Goal: Information Seeking & Learning: Learn about a topic

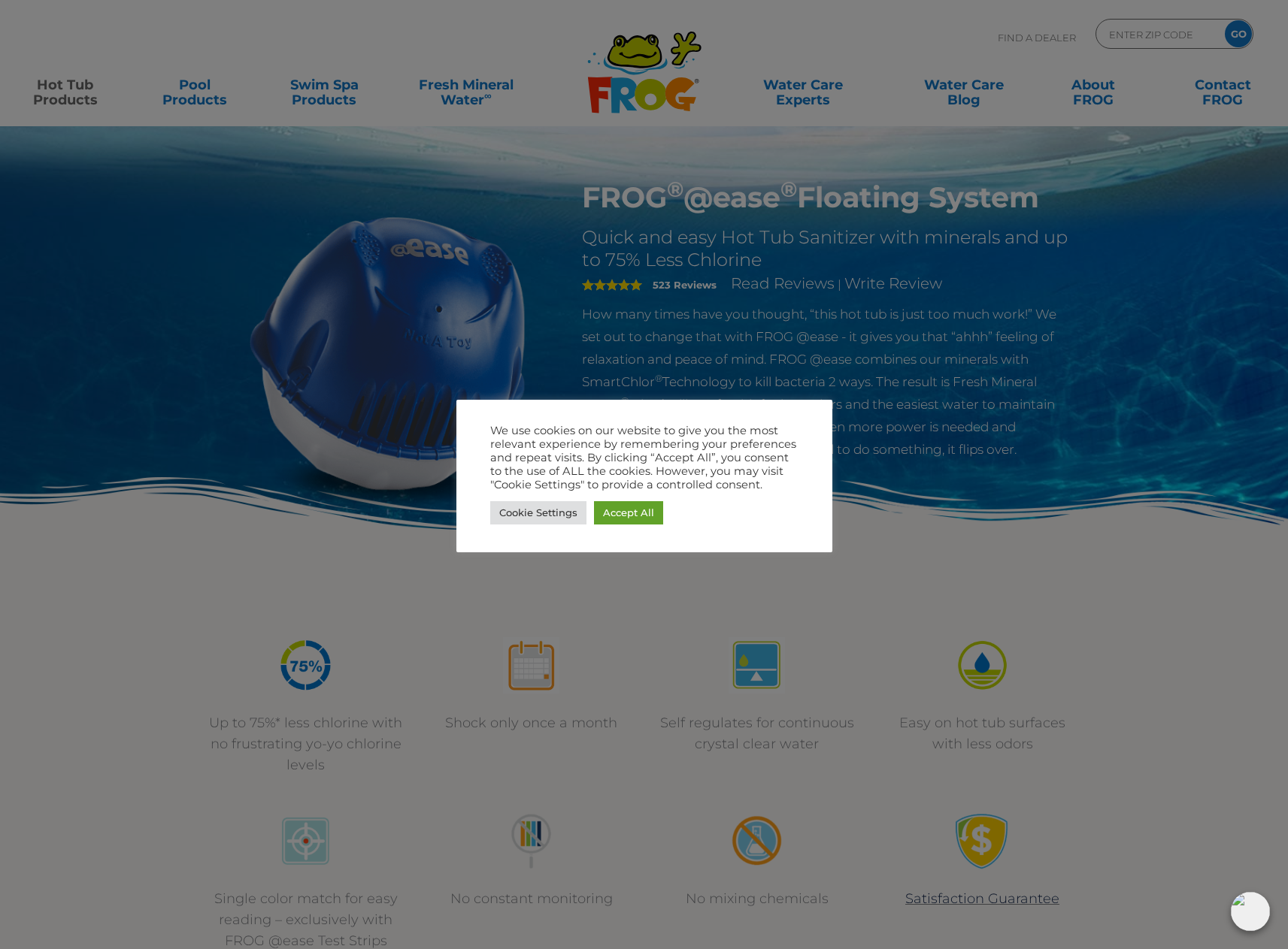
click at [328, 94] on div at bounding box center [644, 474] width 1288 height 949
click at [633, 519] on link "Accept All" at bounding box center [628, 512] width 69 height 23
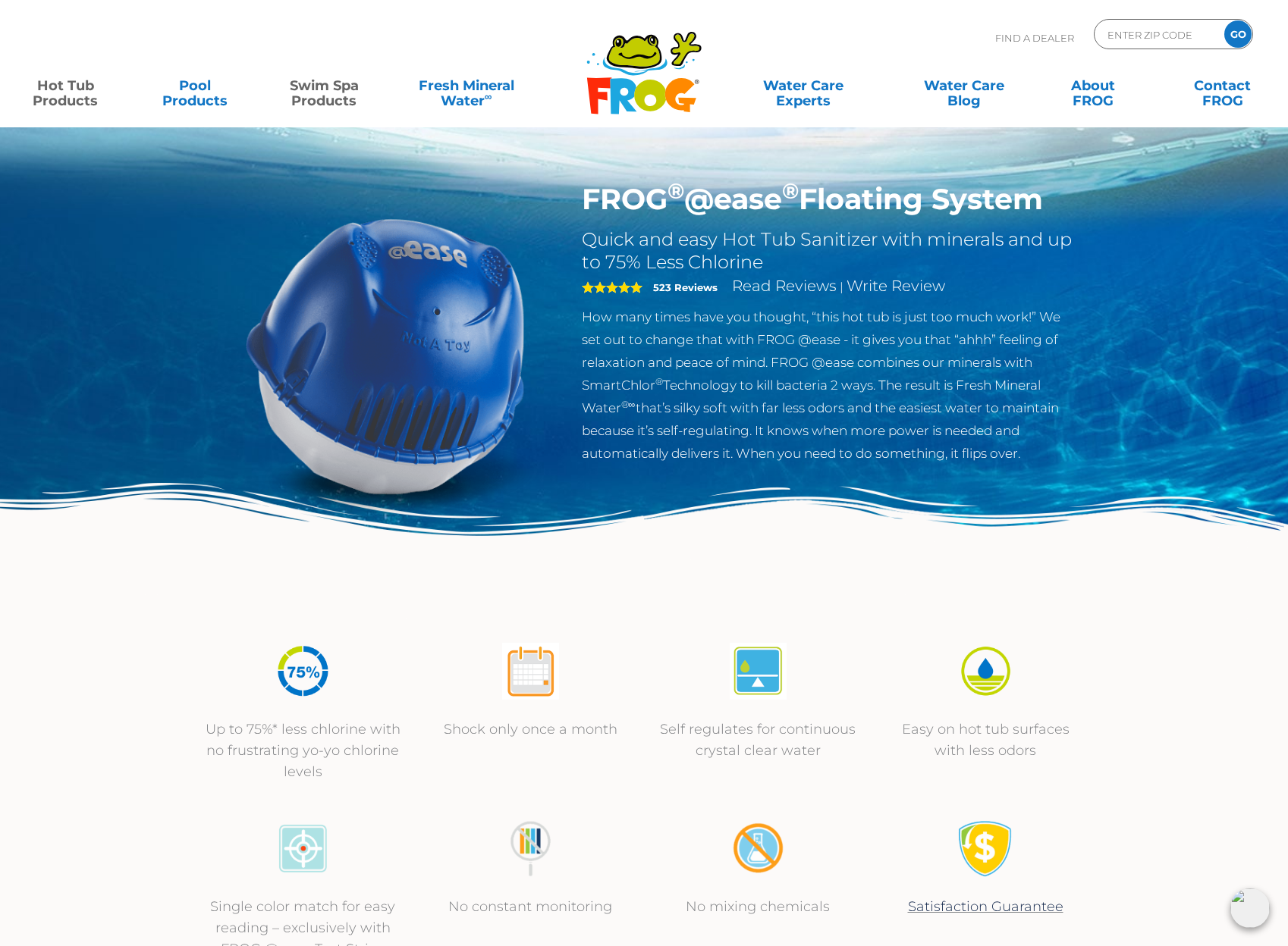
click at [322, 88] on link "Swim Spa Products" at bounding box center [324, 86] width 100 height 31
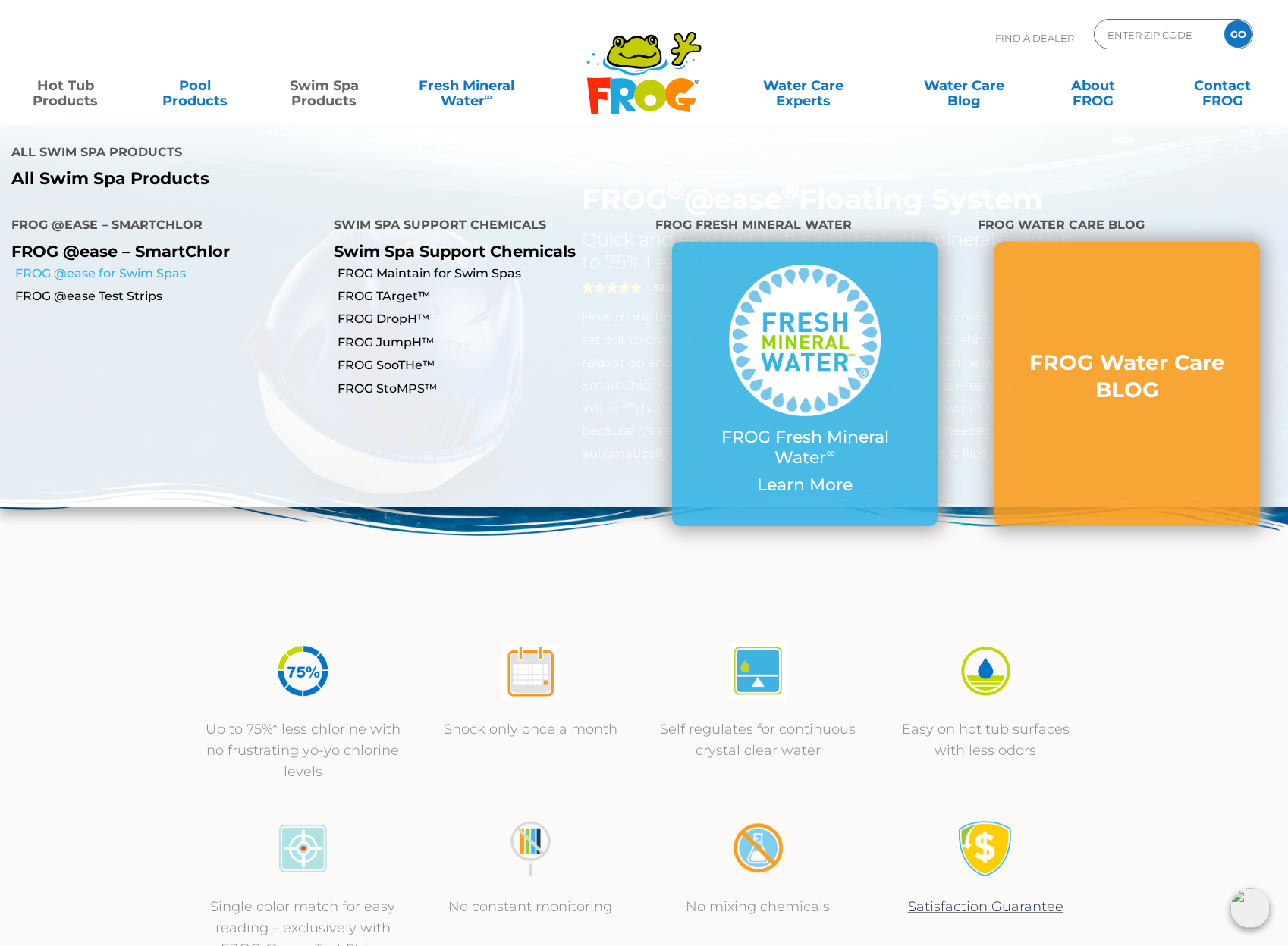
click at [171, 265] on link "FROG @ease for Swim Spas" at bounding box center [169, 273] width 307 height 17
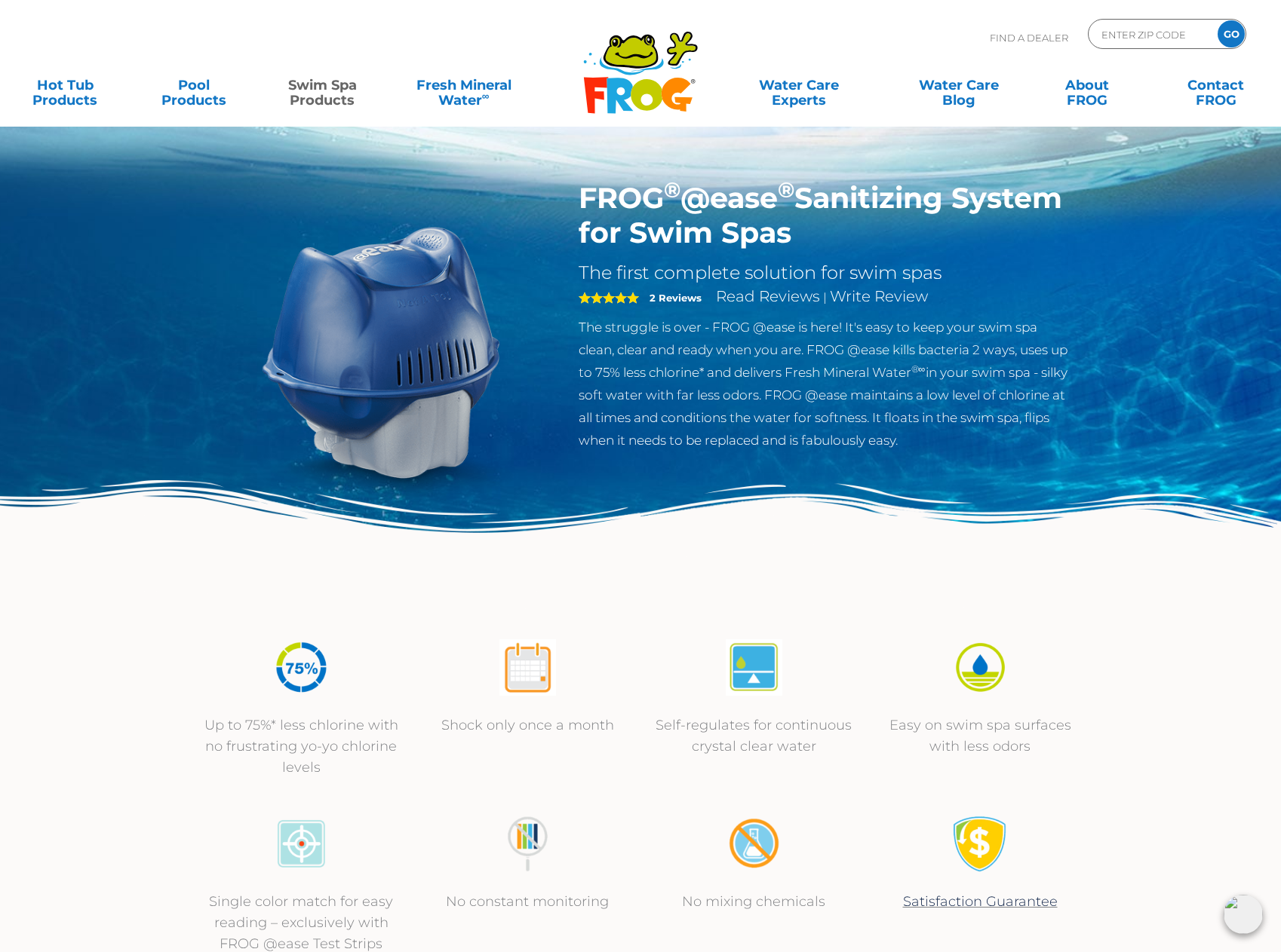
drag, startPoint x: 576, startPoint y: 189, endPoint x: 908, endPoint y: 248, distance: 337.2
click at [908, 248] on div "FROG ® @ease ® Sanitizing System for Swim Spas The first complete solution for …" at bounding box center [824, 320] width 515 height 278
copy h1 "FROG ® @ease ® Sanitizing System for Swim Spas"
